Goal: Information Seeking & Learning: Find specific fact

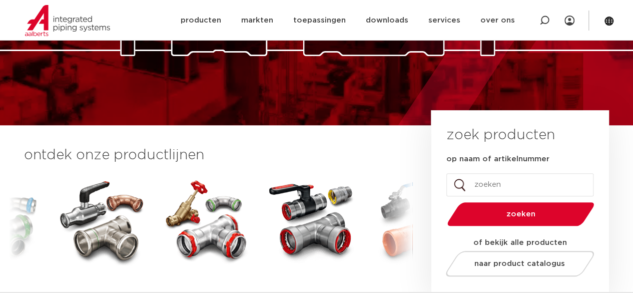
scroll to position [200, 0]
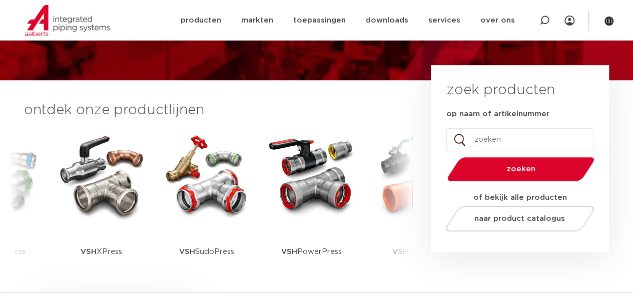
click at [488, 140] on input "op naam of artikelnummer" at bounding box center [519, 139] width 147 height 23
type input "7160"
click at [495, 169] on span "zoeken" at bounding box center [521, 169] width 96 height 8
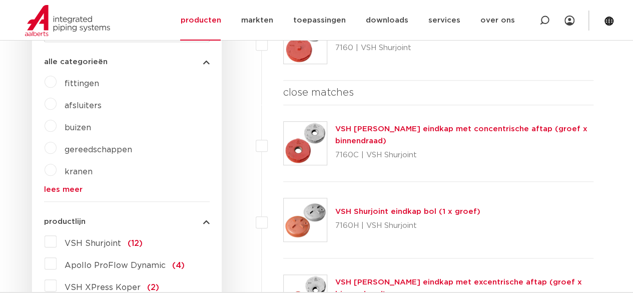
scroll to position [310, 0]
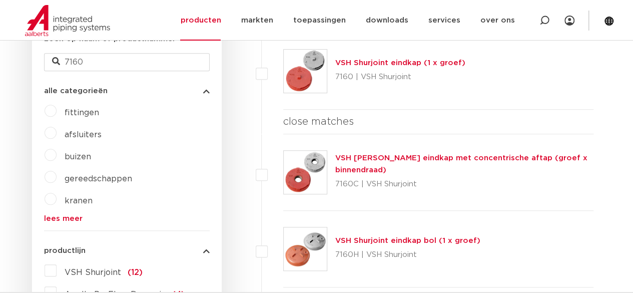
click at [371, 61] on link "VSH Shurjoint eindkap (1 x groef)" at bounding box center [400, 63] width 130 height 8
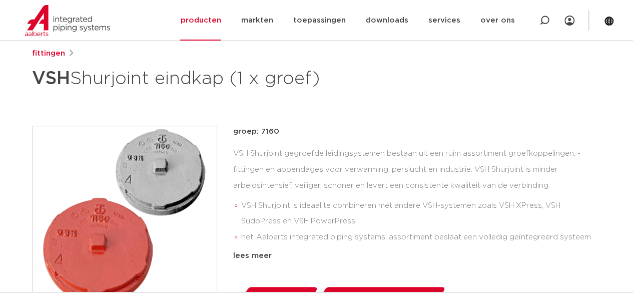
scroll to position [100, 0]
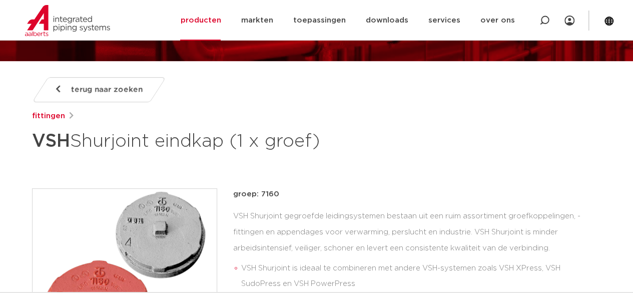
click at [96, 90] on span "terug naar zoeken" at bounding box center [107, 90] width 72 height 16
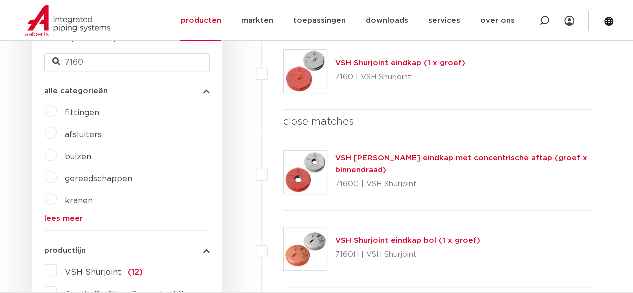
click at [365, 158] on link "VSH Shurjoint eindkap met concentrische aftap (groef x binnendraad)" at bounding box center [461, 164] width 252 height 20
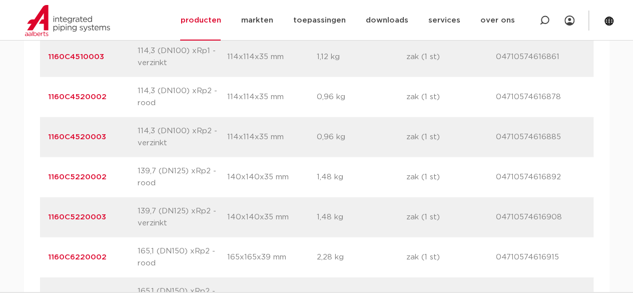
scroll to position [1251, 0]
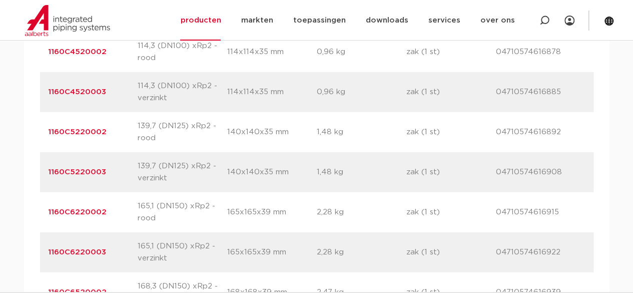
click at [88, 128] on link "1160C5220002" at bounding box center [77, 132] width 59 height 8
click at [83, 88] on link "1160C4520003" at bounding box center [77, 92] width 58 height 8
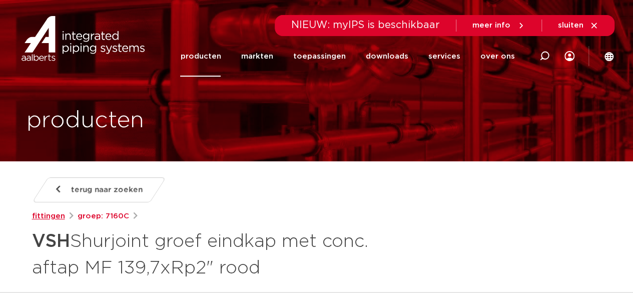
click at [50, 213] on link "fittingen" at bounding box center [48, 216] width 33 height 12
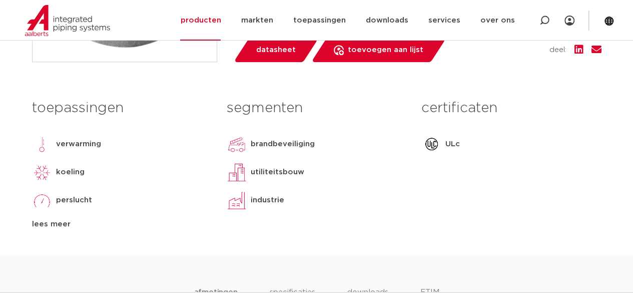
scroll to position [450, 0]
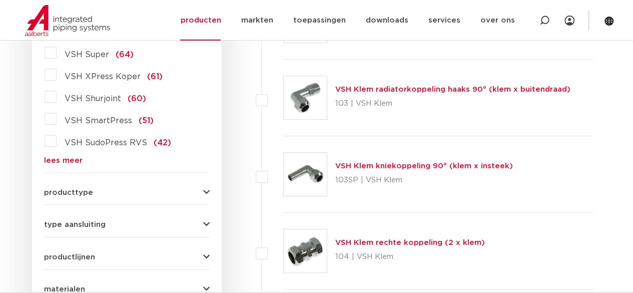
scroll to position [60, 0]
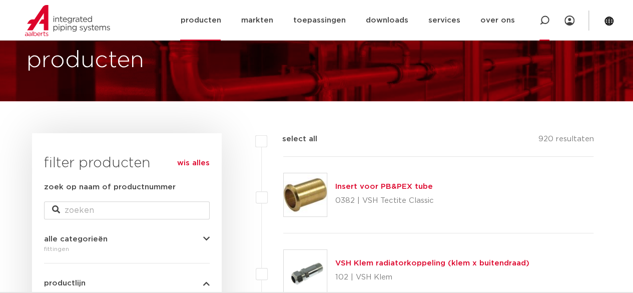
click at [545, 19] on icon at bounding box center [544, 21] width 10 height 10
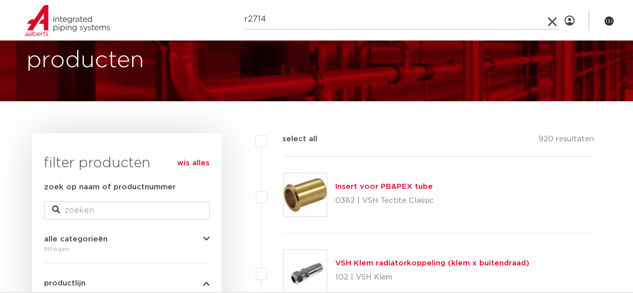
type input "r2714"
click button "Zoeken" at bounding box center [0, 0] width 0 height 0
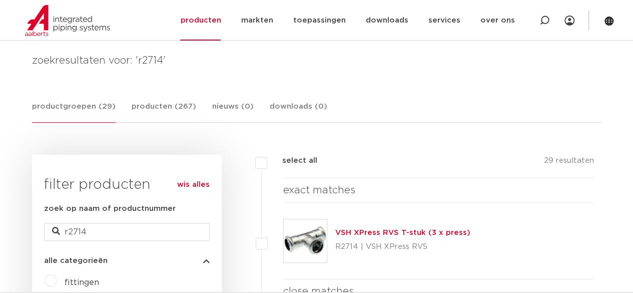
scroll to position [160, 0]
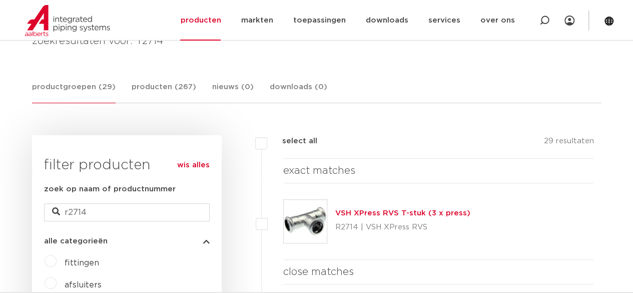
click at [364, 214] on link "VSH XPress RVS T-stuk (3 x press)" at bounding box center [402, 213] width 135 height 8
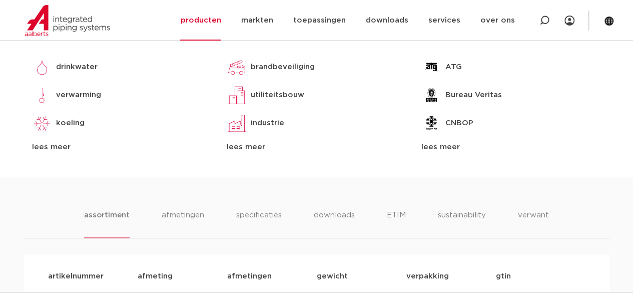
scroll to position [650, 0]
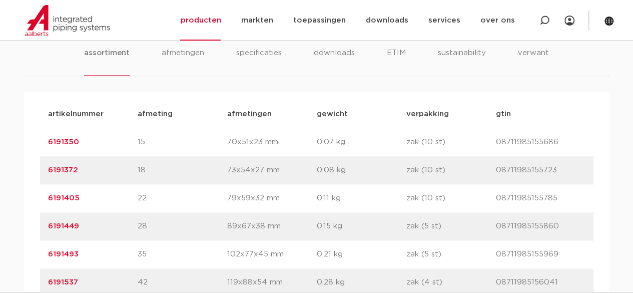
click at [62, 138] on link "6191350" at bounding box center [63, 142] width 31 height 8
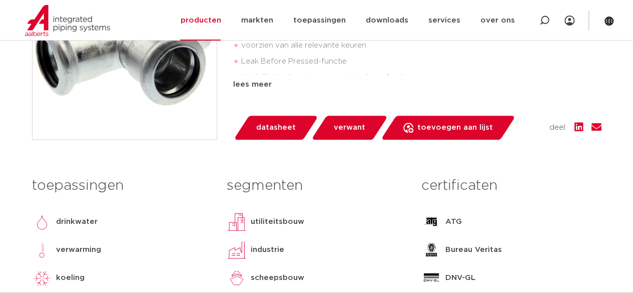
scroll to position [400, 0]
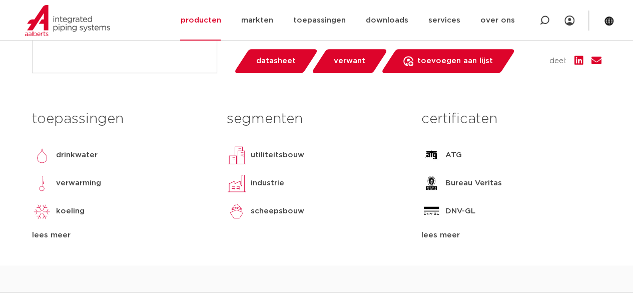
click at [443, 237] on div "lees meer" at bounding box center [511, 235] width 180 height 12
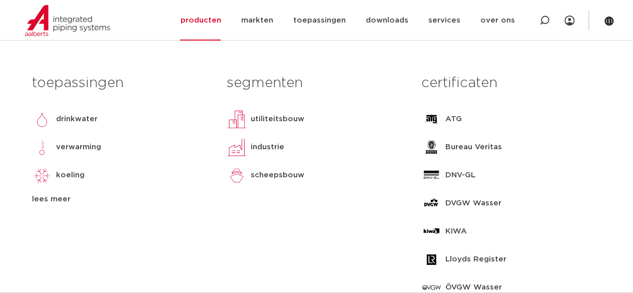
scroll to position [450, 0]
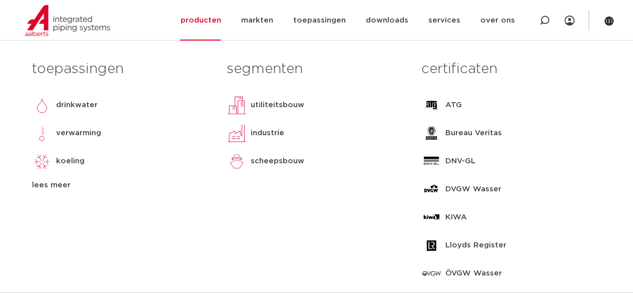
click at [47, 185] on div "lees meer" at bounding box center [122, 185] width 180 height 12
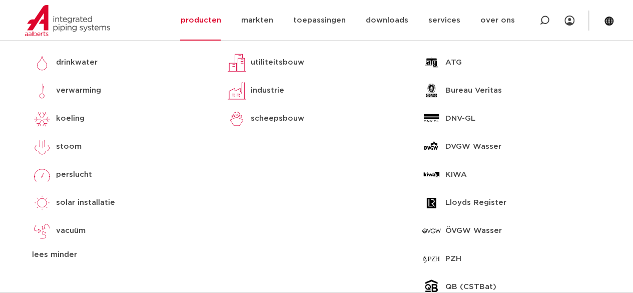
scroll to position [550, 0]
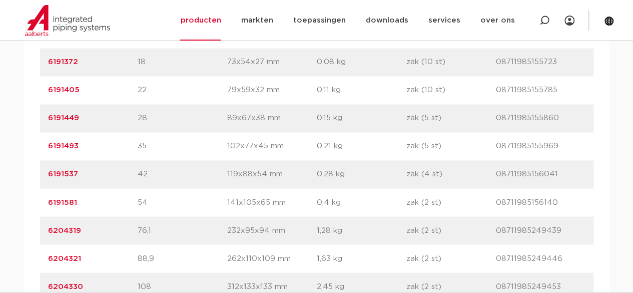
scroll to position [800, 0]
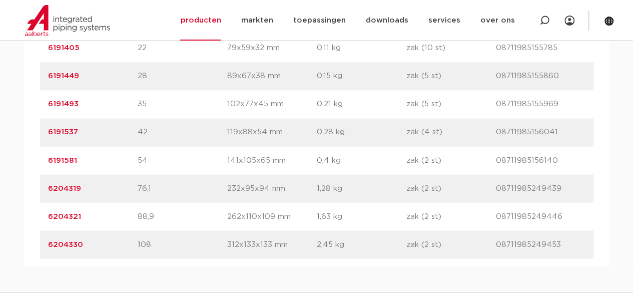
click at [74, 187] on link "6204319" at bounding box center [64, 188] width 33 height 8
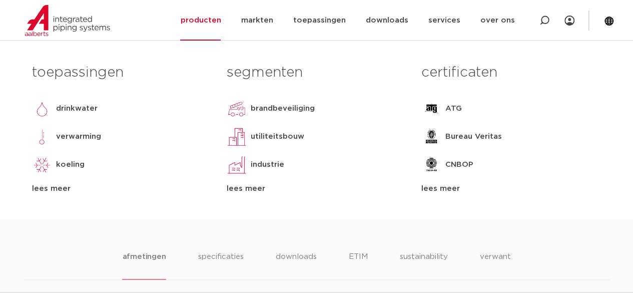
scroll to position [450, 0]
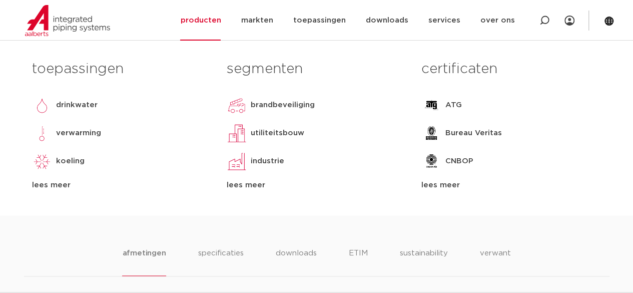
click at [66, 185] on div "lees meer" at bounding box center [122, 185] width 180 height 12
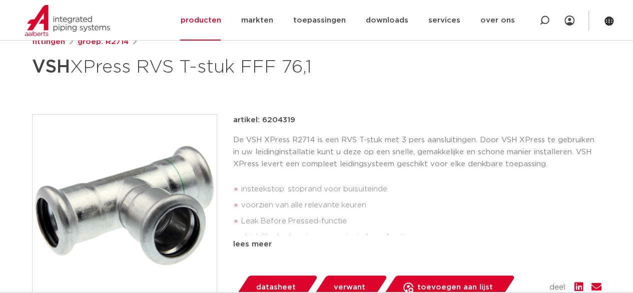
scroll to position [150, 0]
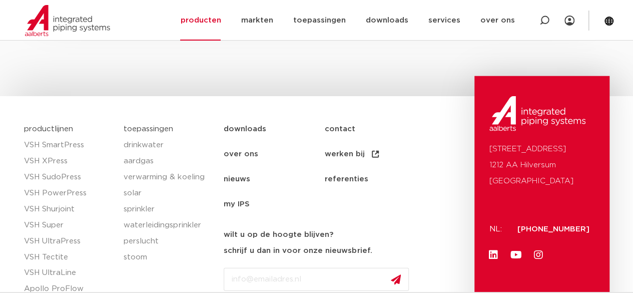
scroll to position [1376, 0]
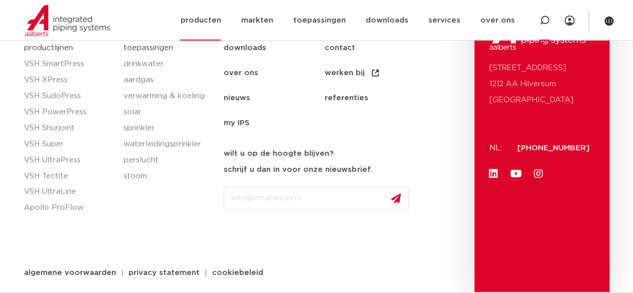
click at [546, 19] on icon at bounding box center [544, 21] width 10 height 10
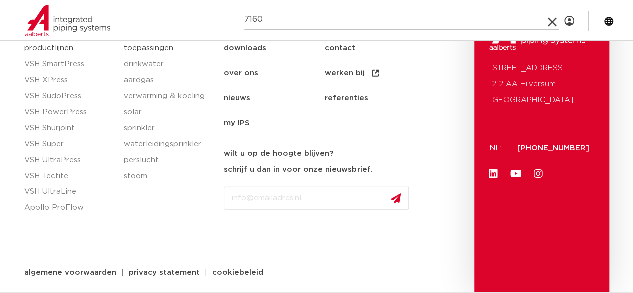
type input "7160"
click button "Zoeken" at bounding box center [0, 0] width 0 height 0
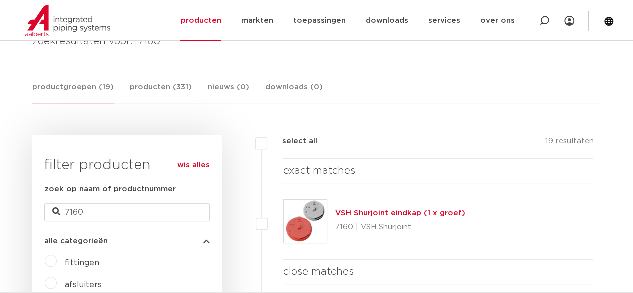
click at [374, 215] on link "VSH Shurjoint eindkap (1 x groef)" at bounding box center [400, 213] width 130 height 8
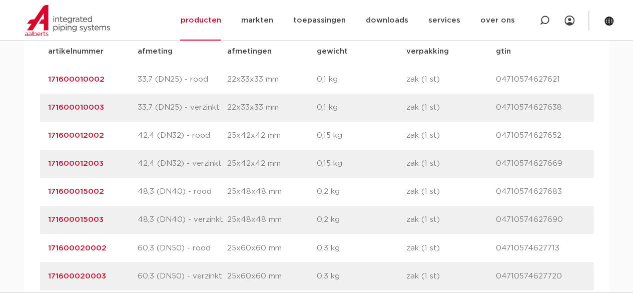
scroll to position [650, 0]
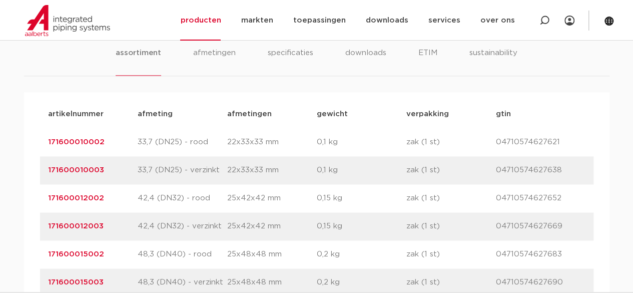
click at [76, 142] on link "171600010002" at bounding box center [76, 142] width 57 height 8
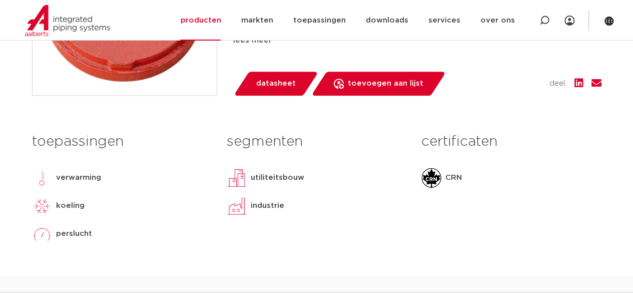
scroll to position [350, 0]
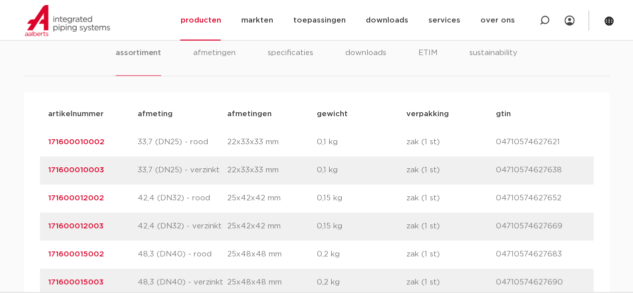
scroll to position [650, 0]
click at [82, 195] on link "171600012002" at bounding box center [76, 198] width 56 height 8
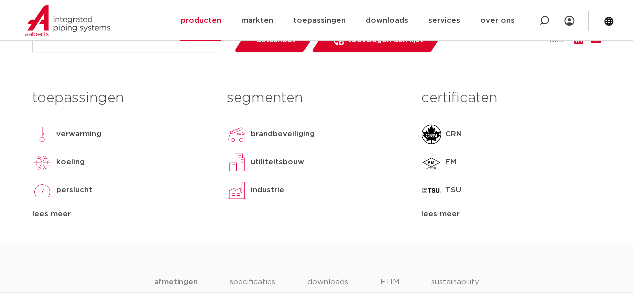
scroll to position [450, 0]
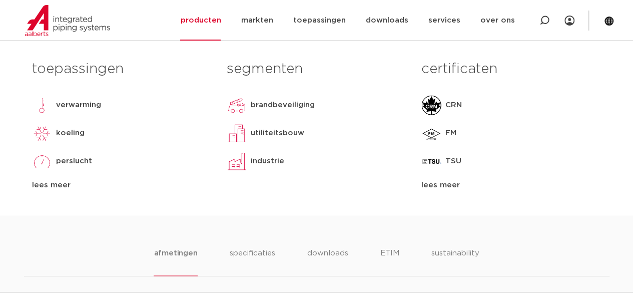
click at [54, 185] on div "lees meer" at bounding box center [122, 185] width 180 height 12
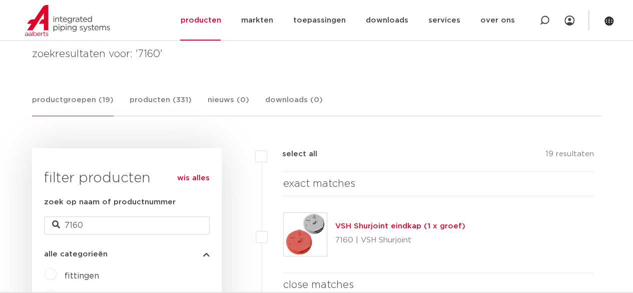
scroll to position [160, 0]
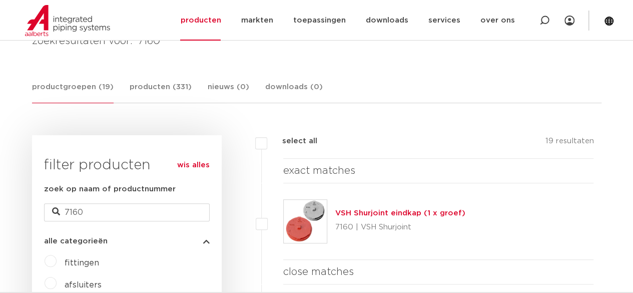
click at [398, 214] on link "VSH Shurjoint eindkap (1 x groef)" at bounding box center [400, 213] width 130 height 8
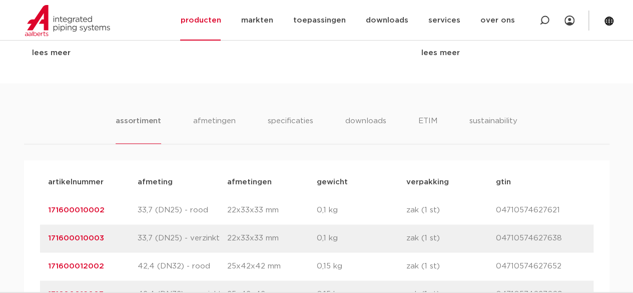
scroll to position [600, 0]
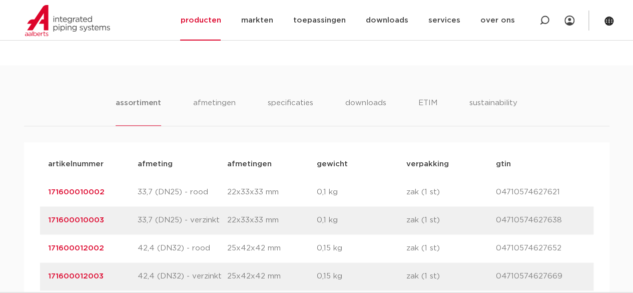
click at [91, 190] on link "171600010002" at bounding box center [76, 192] width 57 height 8
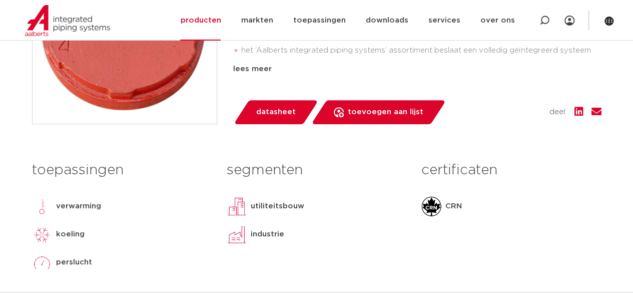
scroll to position [350, 0]
